Goal: Task Accomplishment & Management: Manage account settings

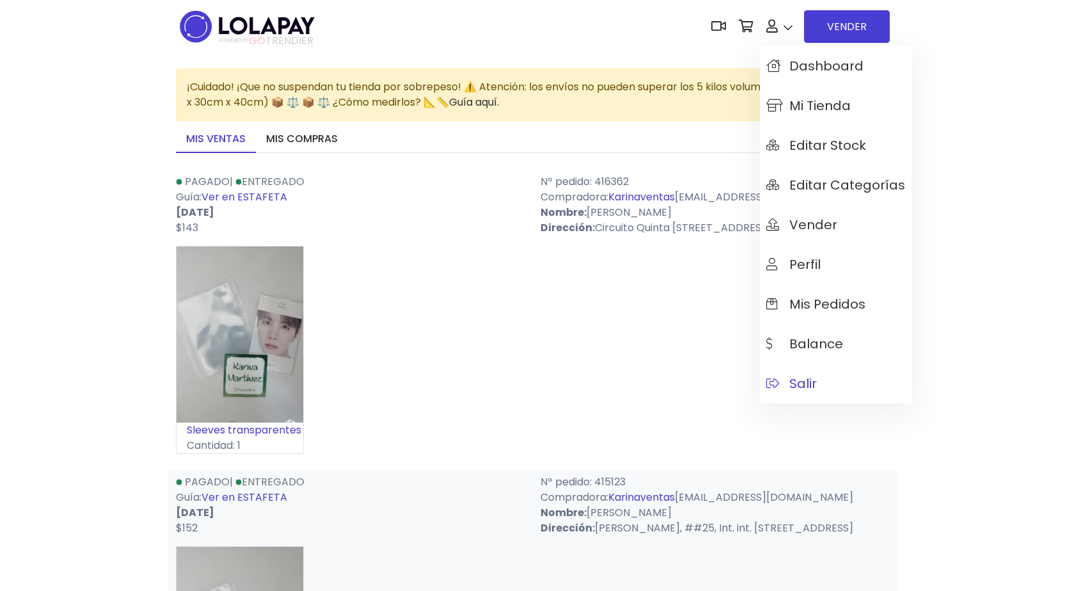
click at [781, 390] on span "Salir" at bounding box center [792, 383] width 51 height 14
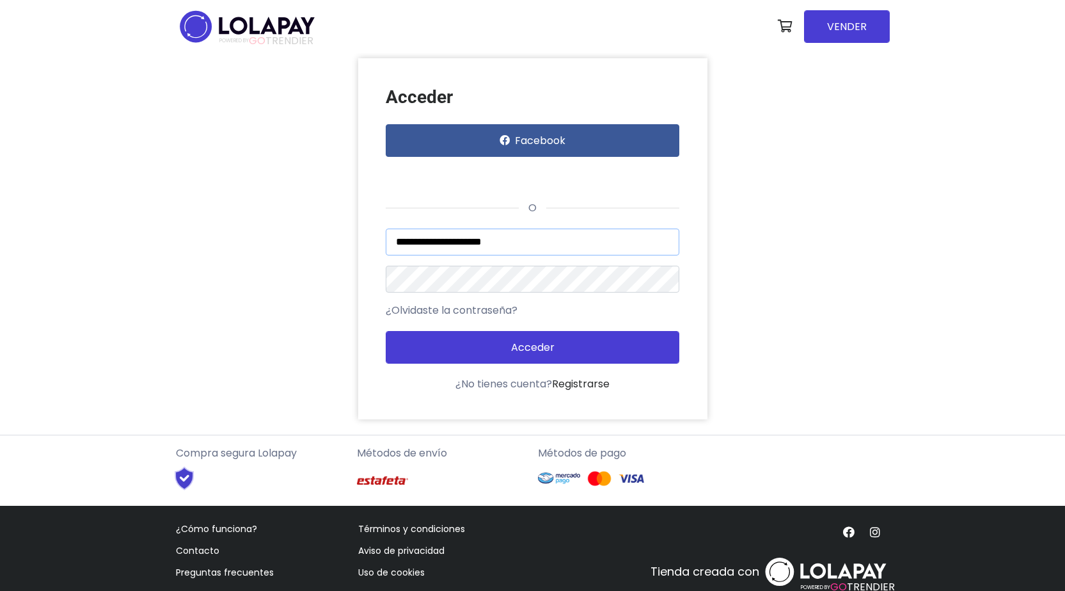
click at [436, 248] on input "**********" at bounding box center [533, 241] width 294 height 27
type input "**********"
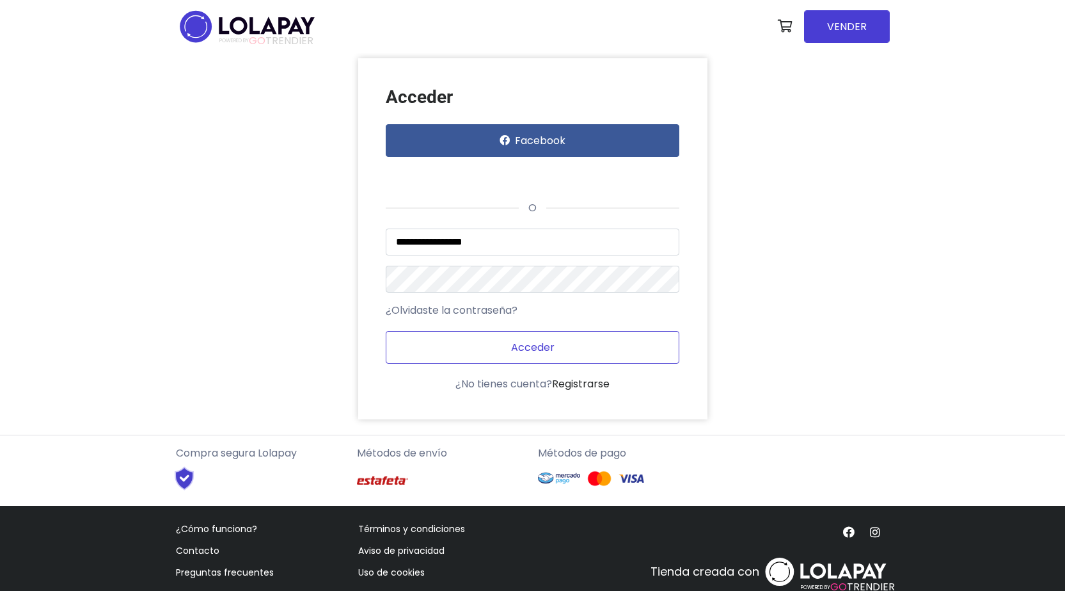
click at [465, 341] on button "Acceder" at bounding box center [533, 347] width 294 height 33
